Goal: Find specific fact: Find specific fact

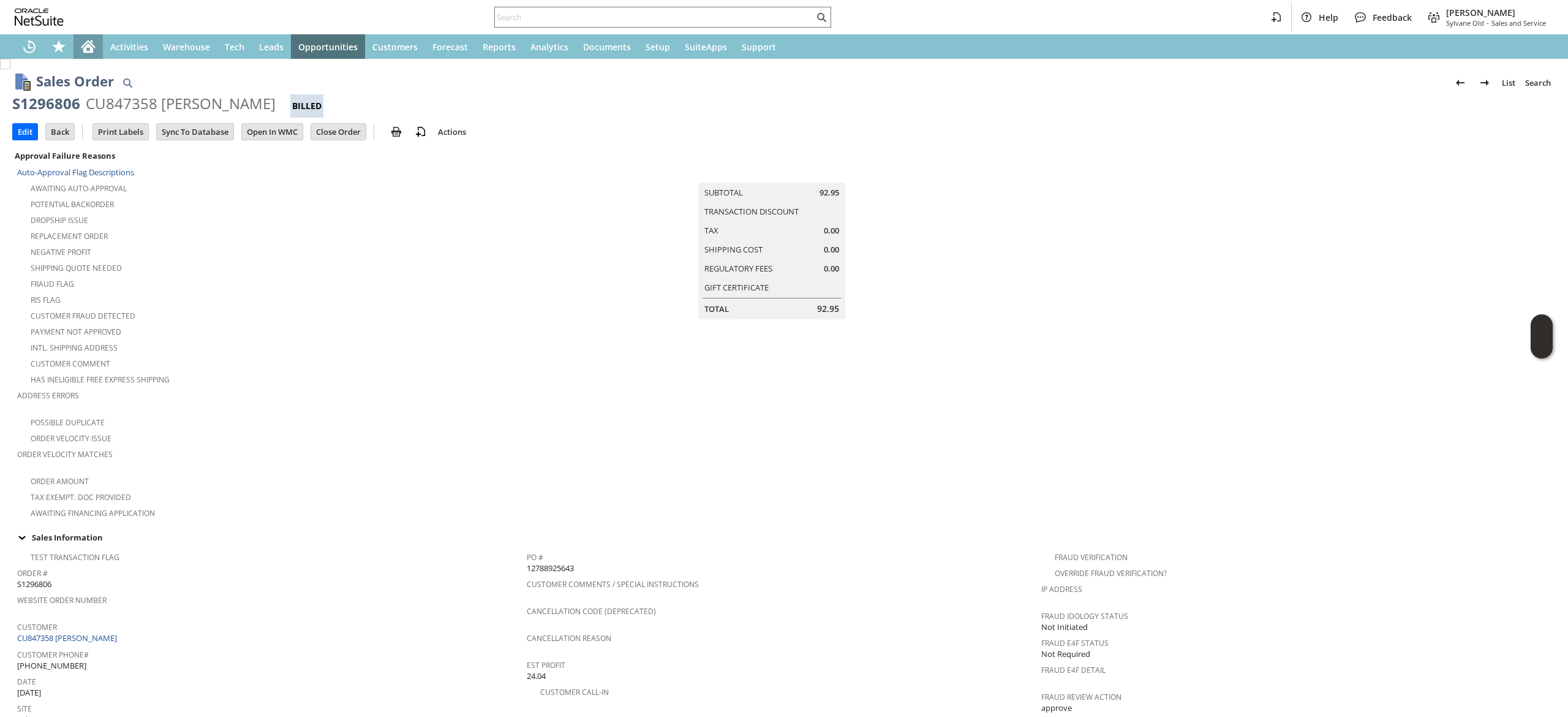
click at [83, 52] on icon "Home" at bounding box center [88, 47] width 10 height 9
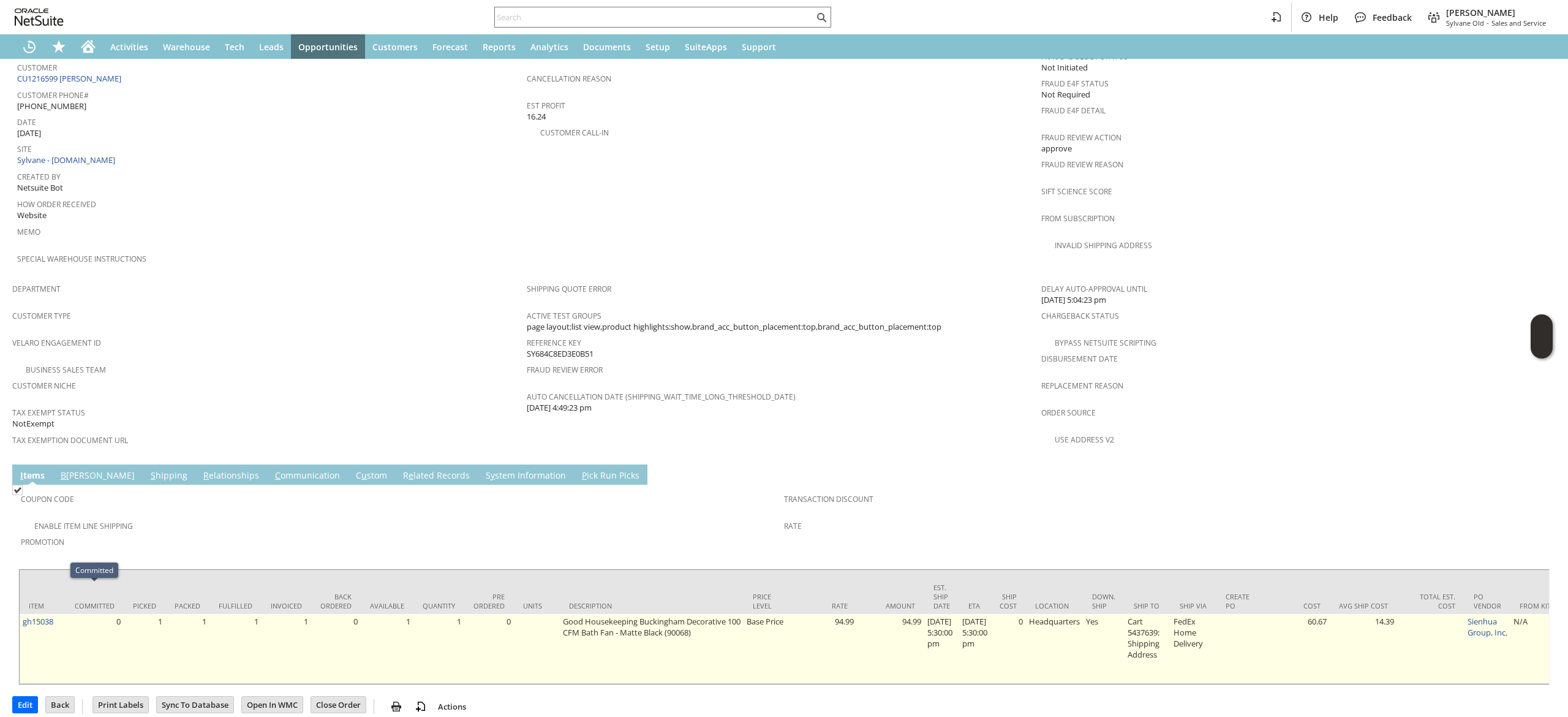
click at [66, 614] on td "0" at bounding box center [95, 649] width 58 height 70
click at [65, 614] on td "gh15038" at bounding box center [42, 649] width 46 height 70
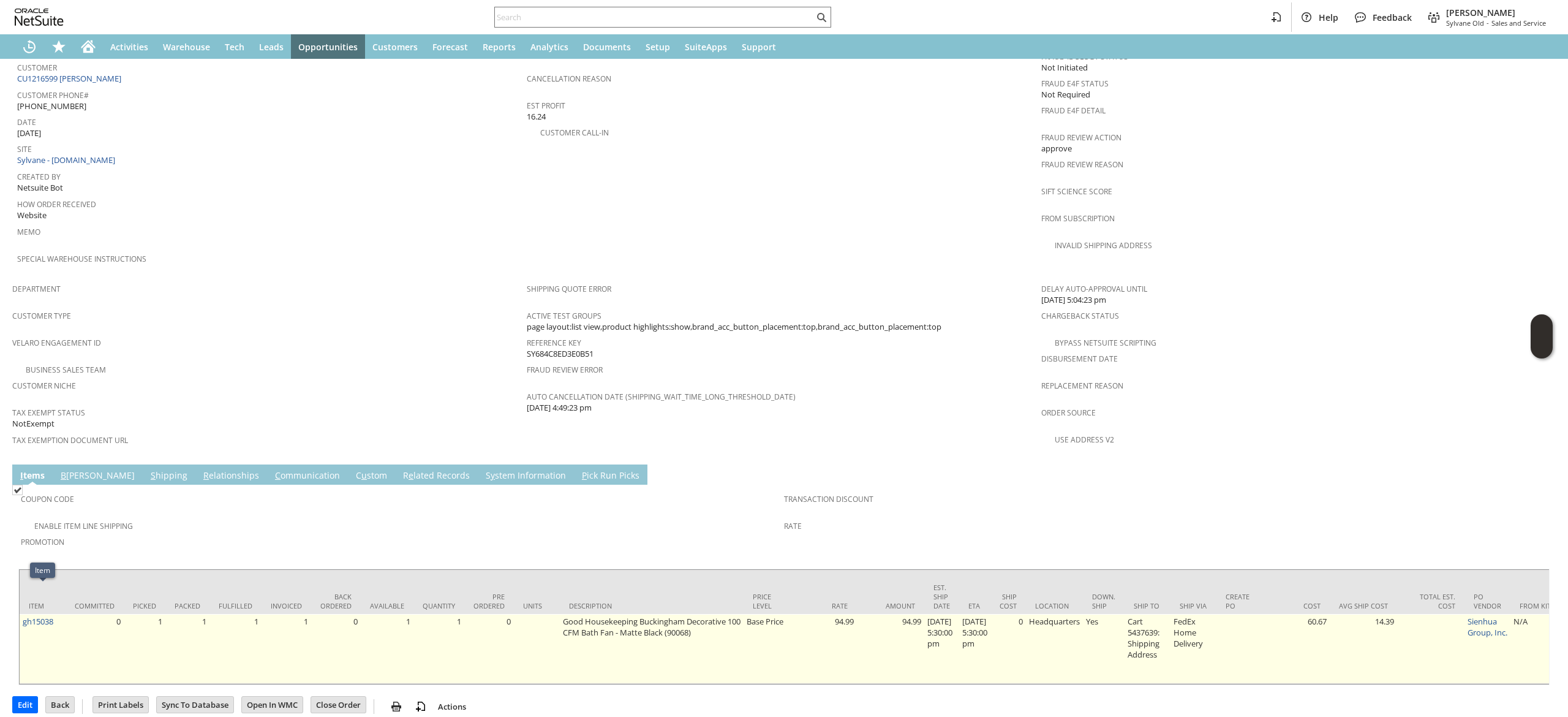
click at [62, 614] on td "gh15038" at bounding box center [42, 649] width 46 height 70
copy tr "gh15038"
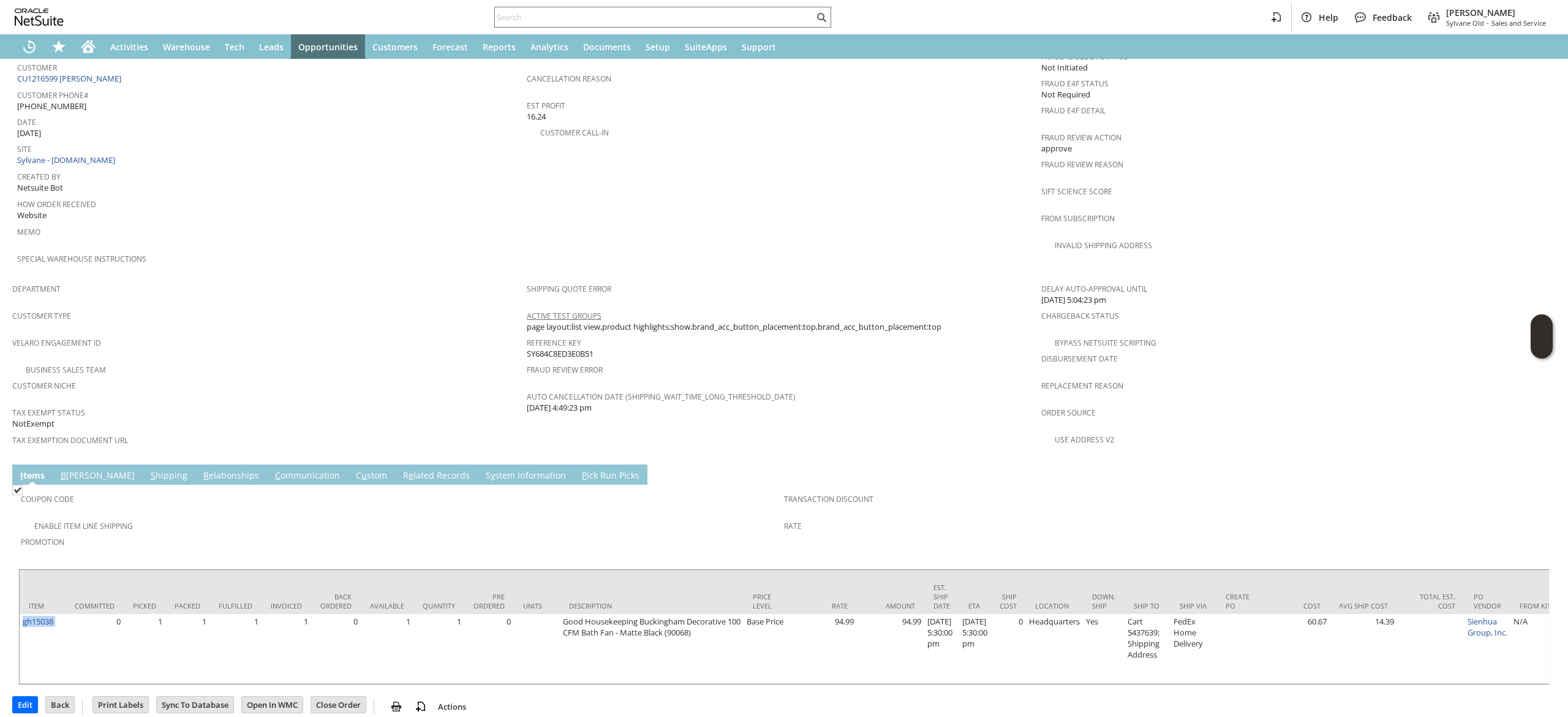
copy tr "gh15038"
click at [606, 20] on input "text" at bounding box center [655, 17] width 319 height 15
paste input "jnktemp@gmail.com"
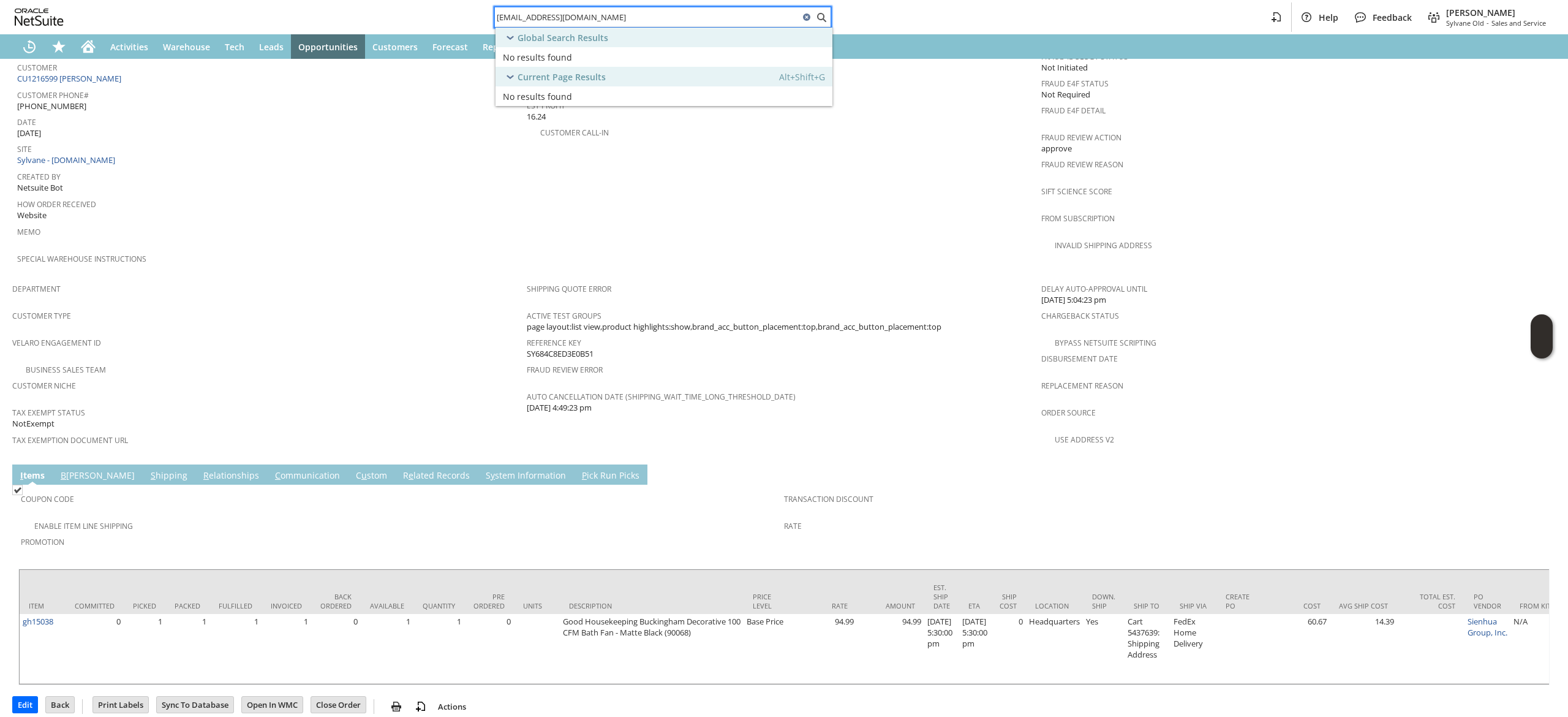
type input "jnktemp@gmail.com"
